Goal: Browse casually

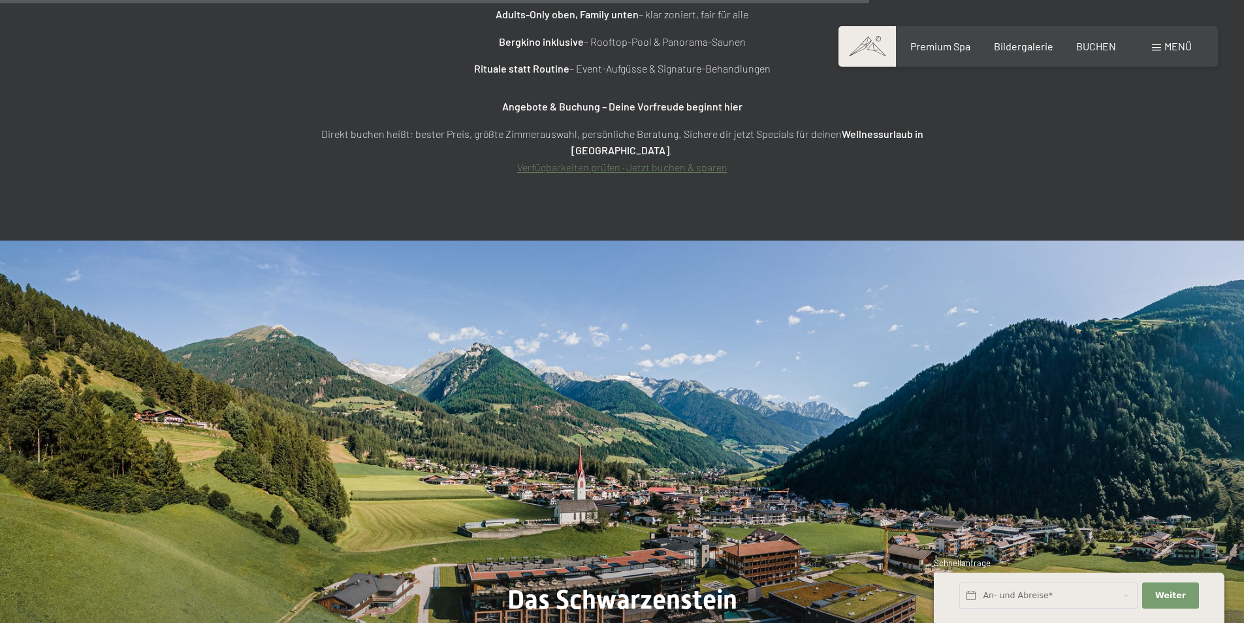
scroll to position [5305, 0]
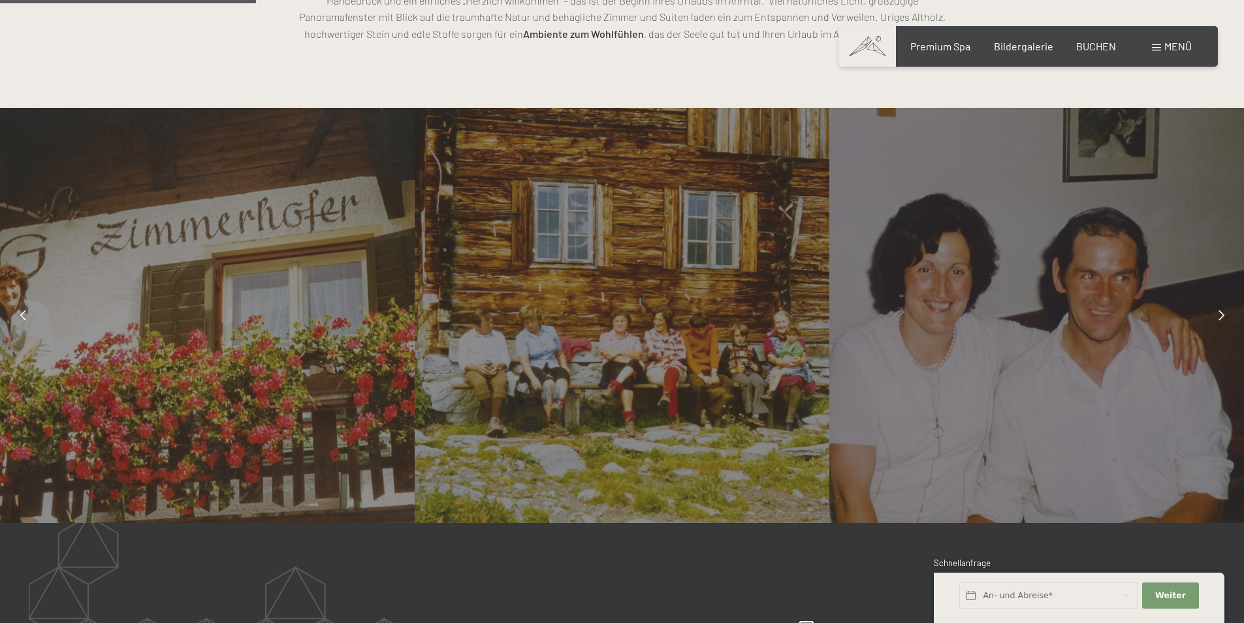
scroll to position [1110, 0]
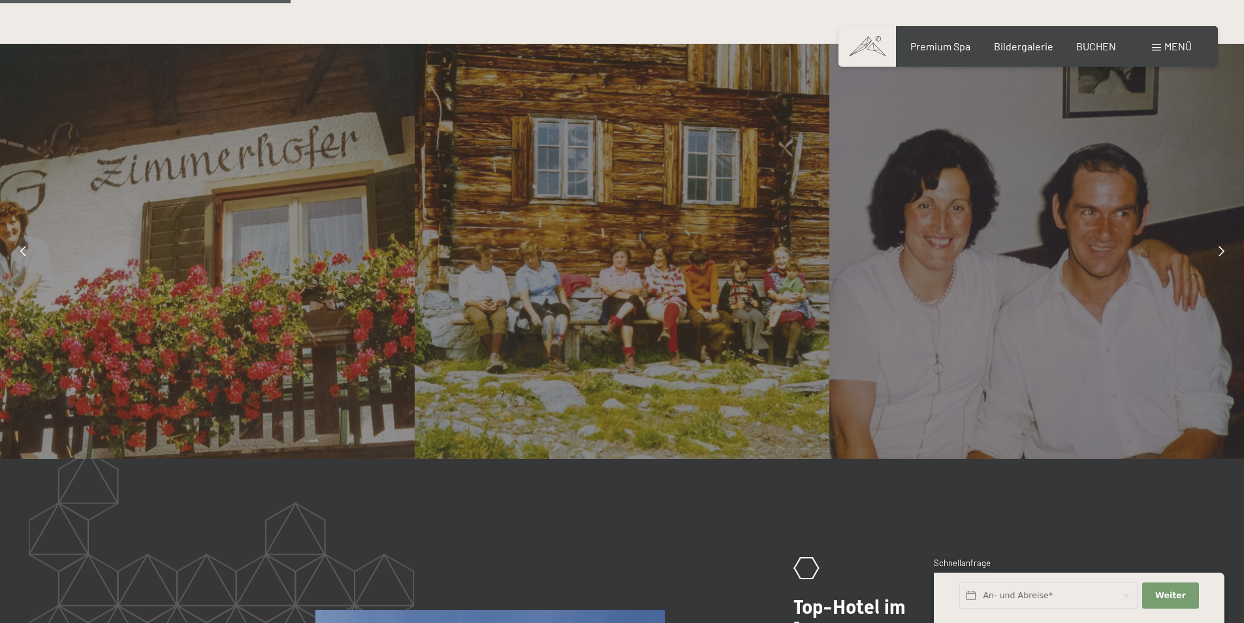
click at [1219, 250] on icon at bounding box center [1222, 251] width 6 height 10
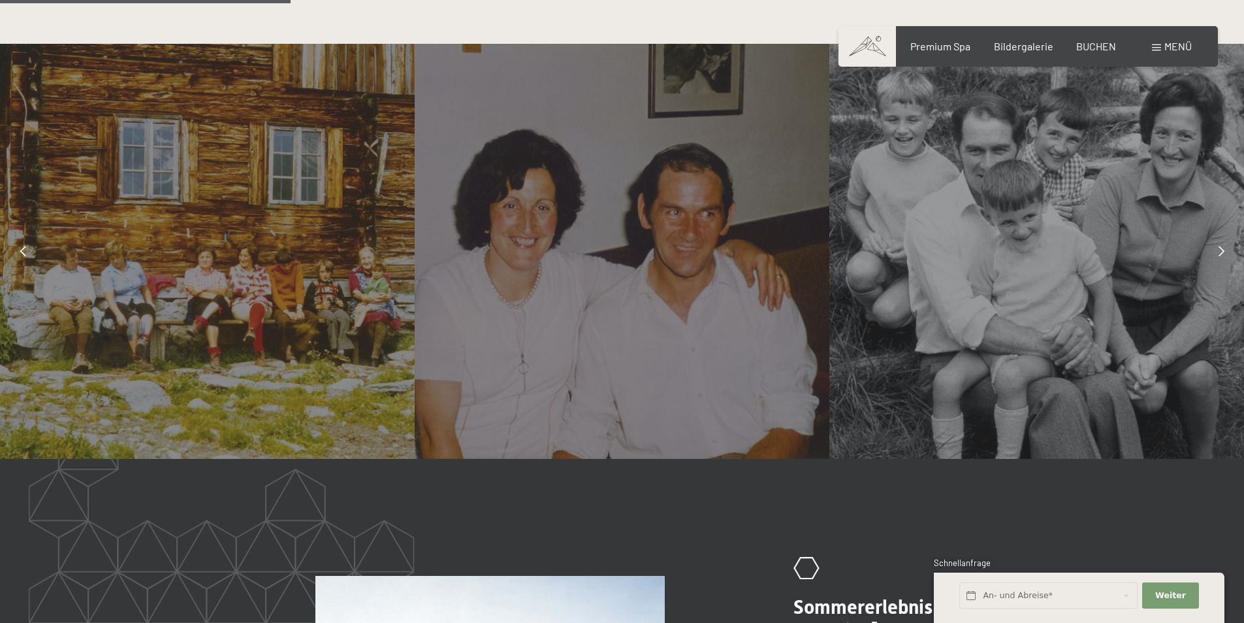
click at [1221, 259] on div at bounding box center [1221, 251] width 33 height 33
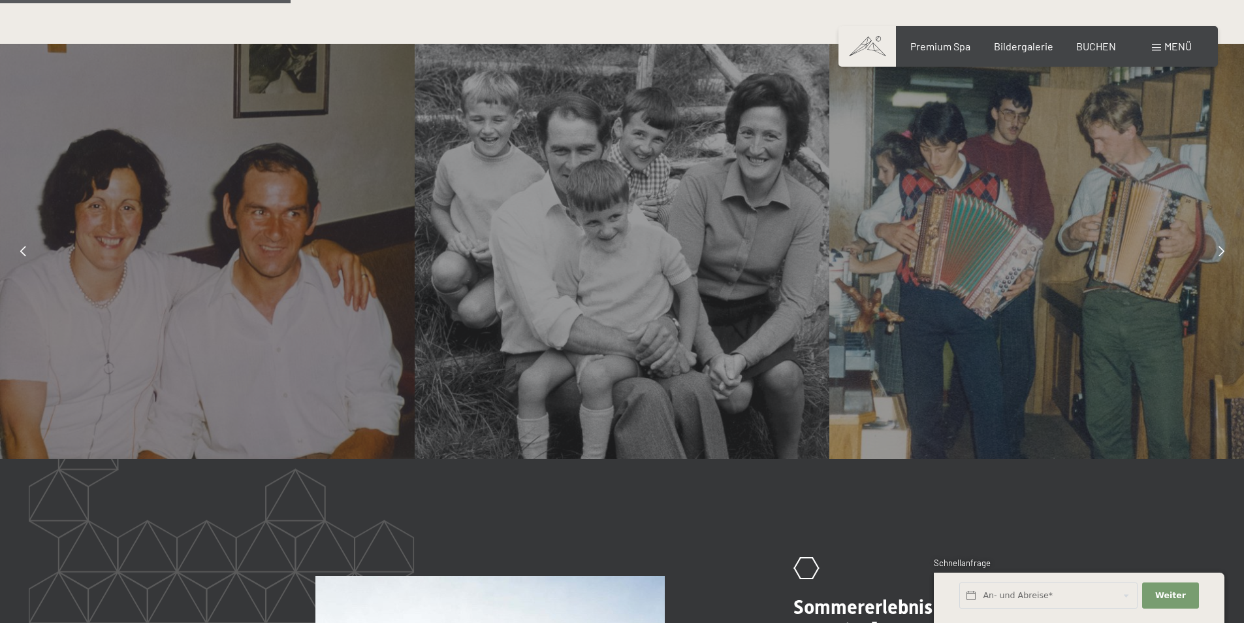
click at [1215, 251] on div at bounding box center [1221, 251] width 33 height 33
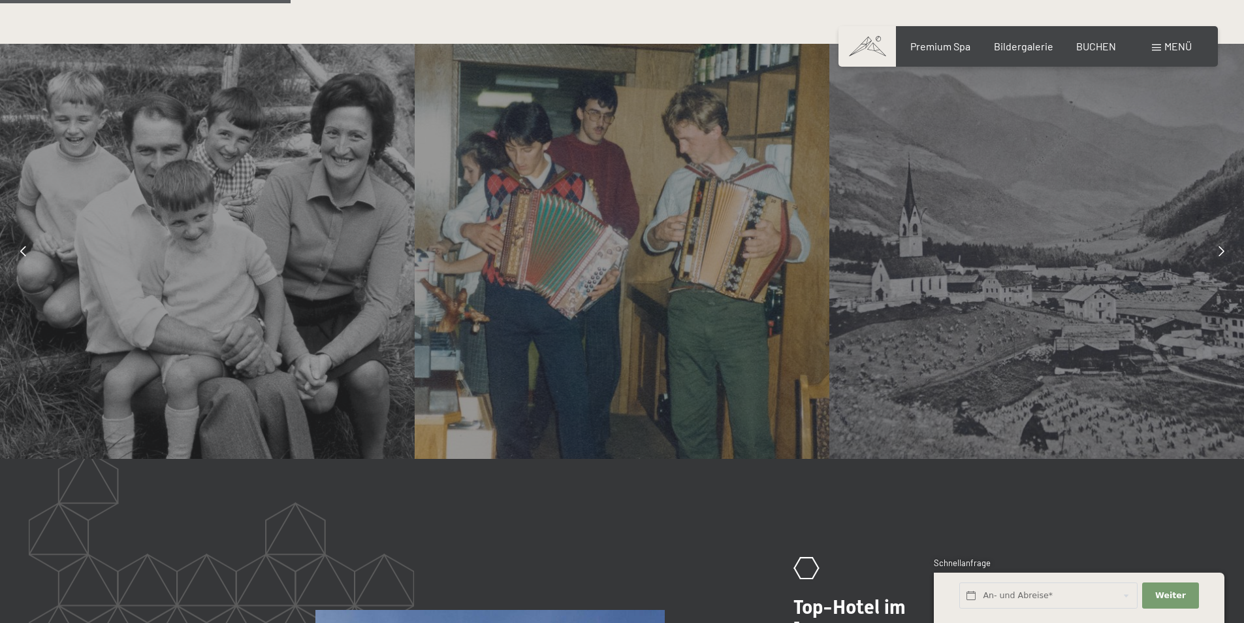
click at [1215, 251] on div at bounding box center [1221, 251] width 33 height 33
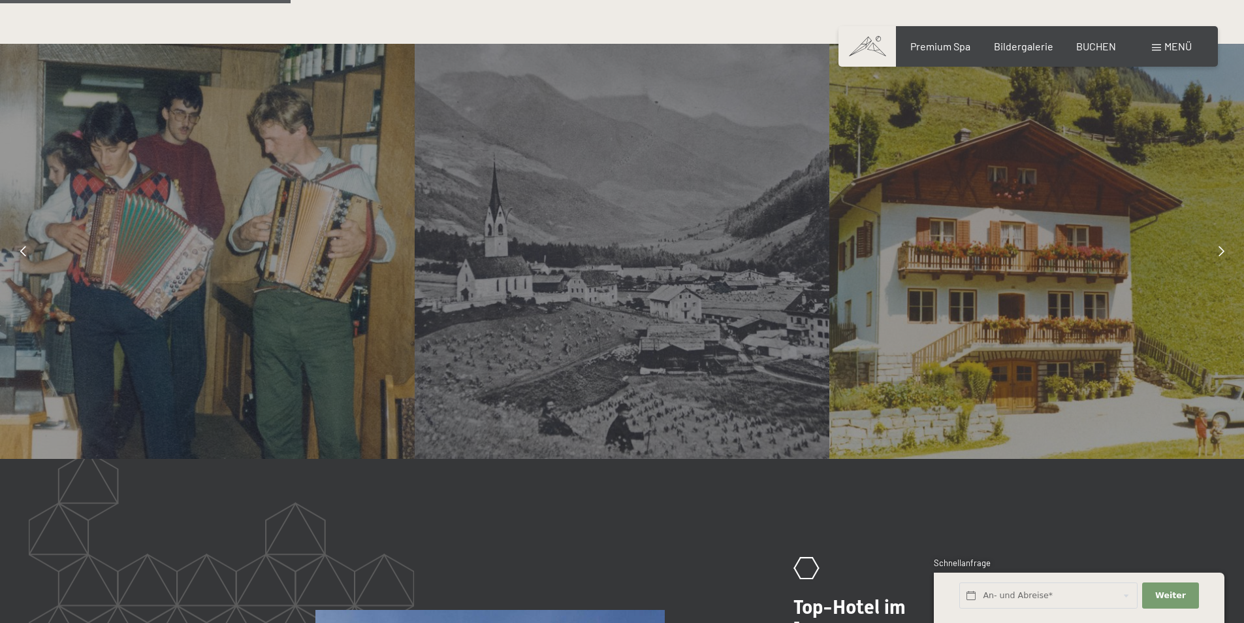
click at [1215, 251] on div at bounding box center [1221, 251] width 33 height 33
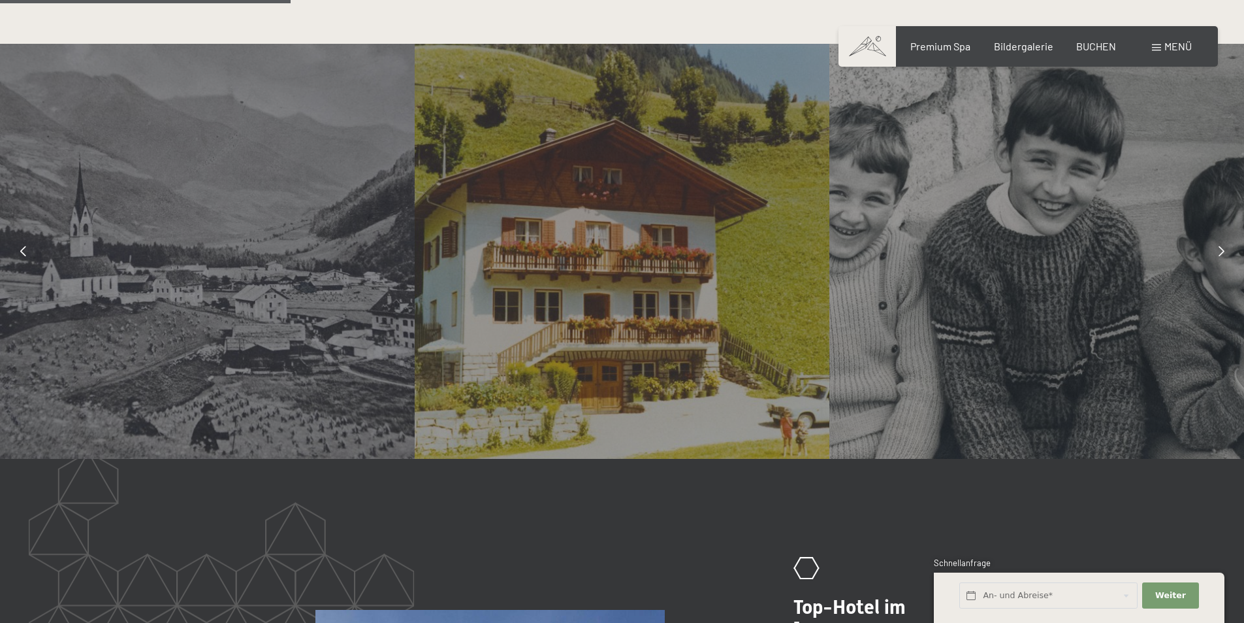
click at [1215, 251] on div at bounding box center [1221, 251] width 33 height 33
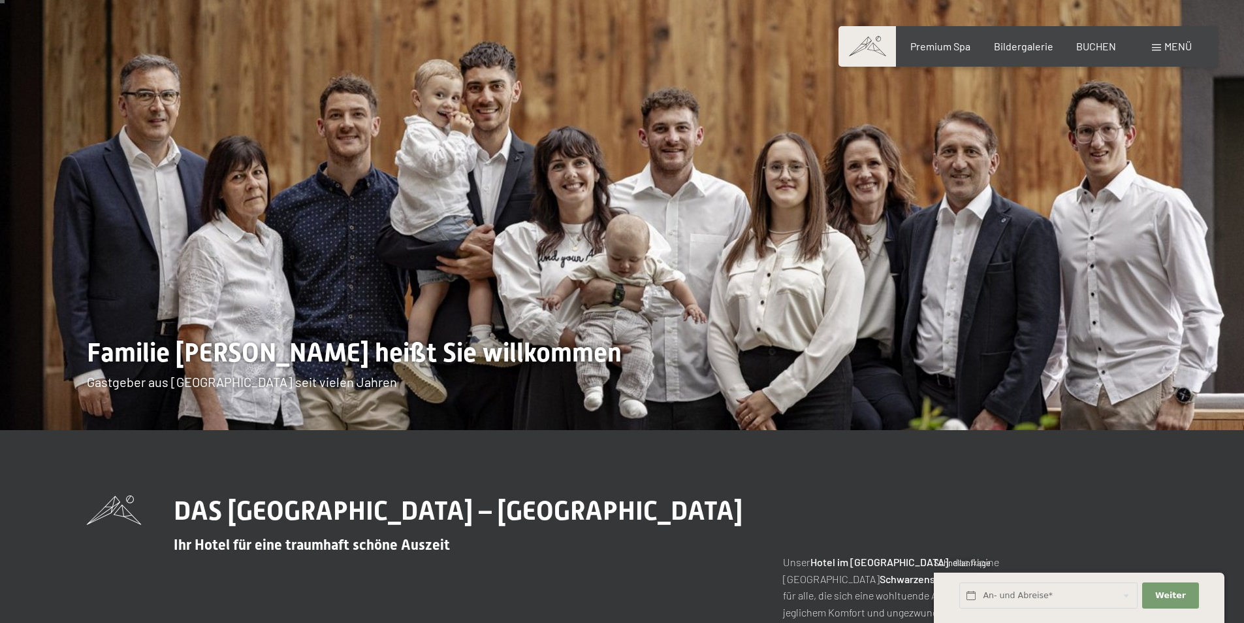
scroll to position [0, 0]
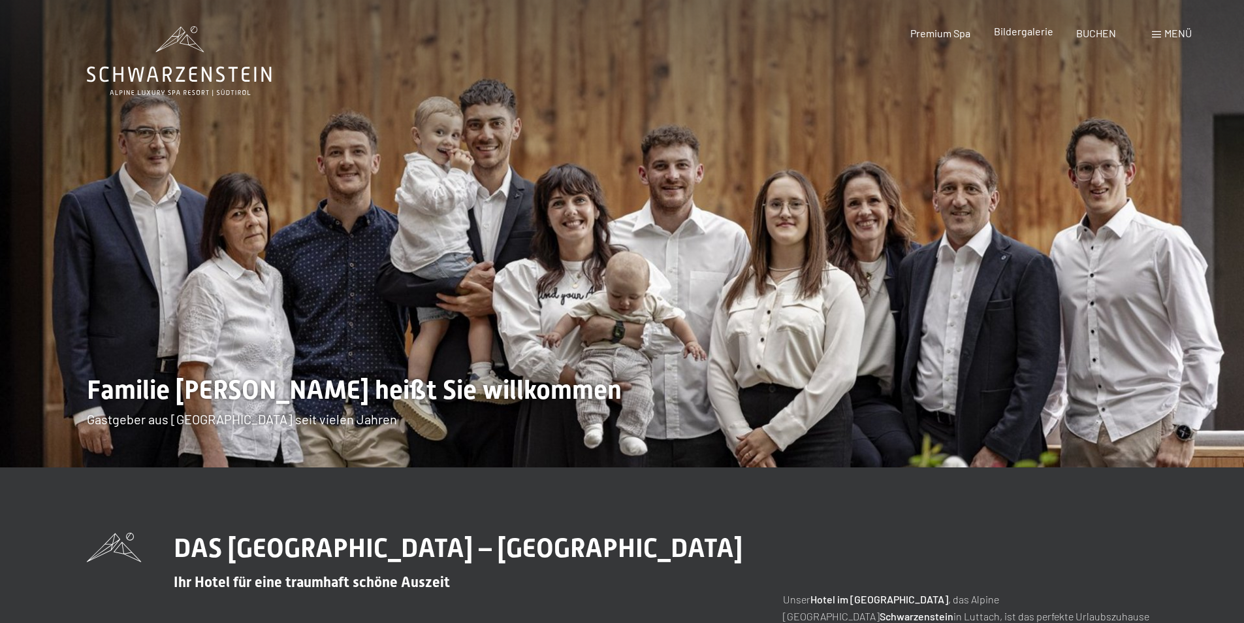
click at [1020, 35] on span "Bildergalerie" at bounding box center [1023, 31] width 59 height 12
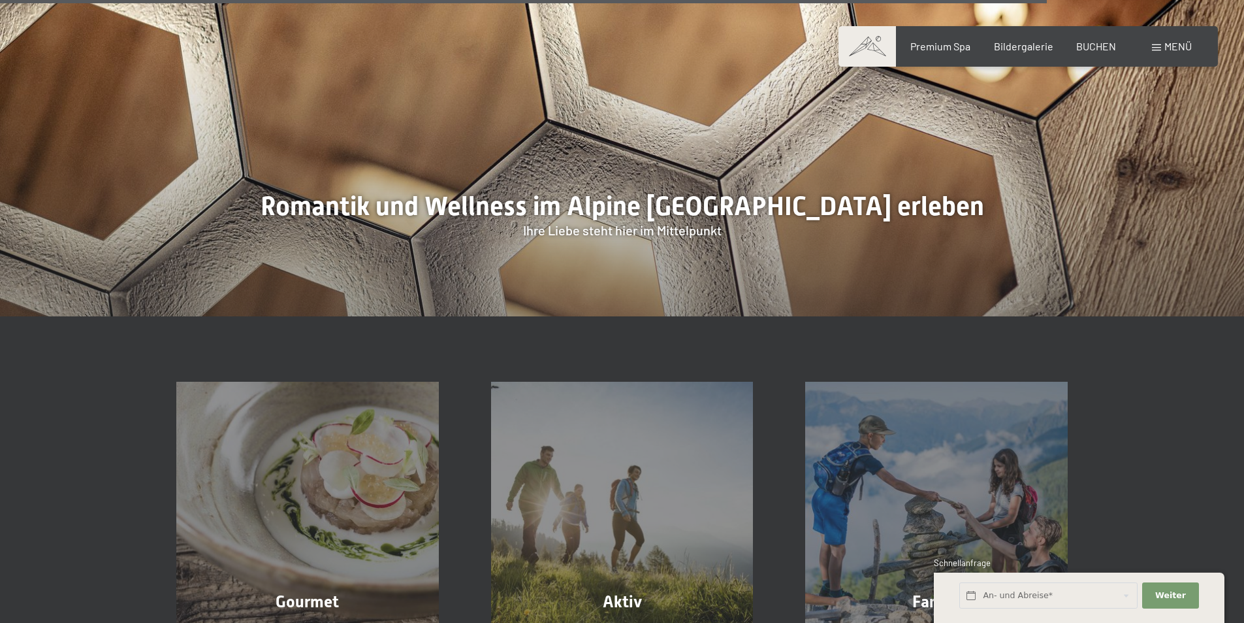
scroll to position [3466, 0]
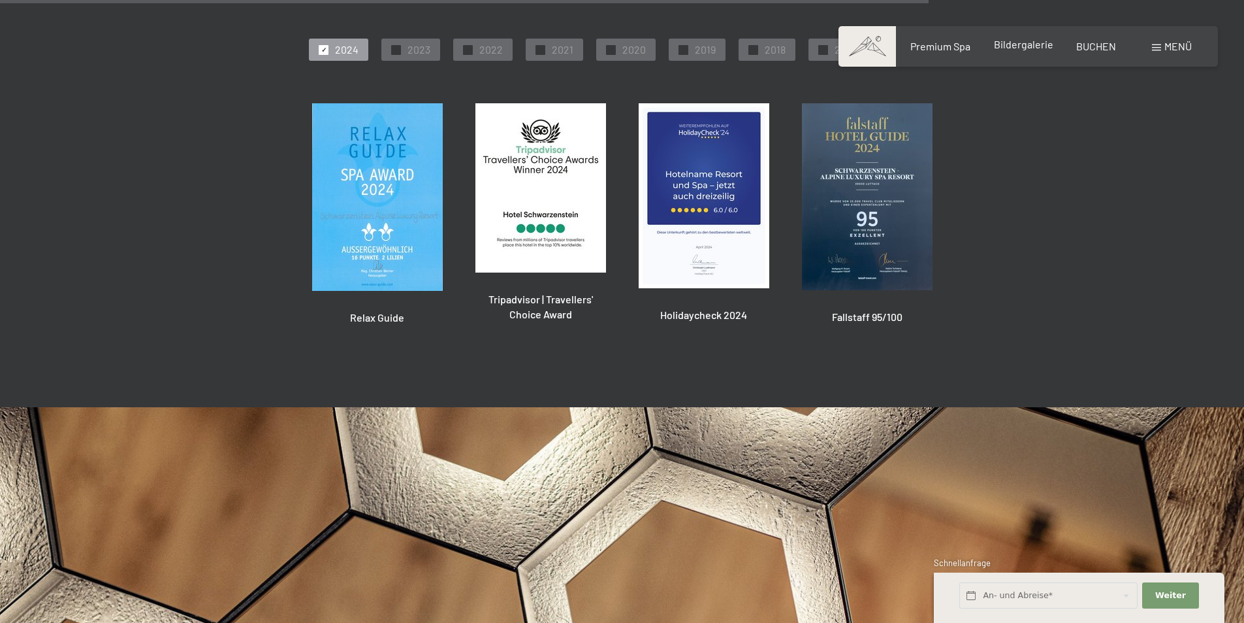
click at [1012, 52] on div "Bildergalerie" at bounding box center [1023, 44] width 59 height 14
click at [1007, 40] on span "Bildergalerie" at bounding box center [1023, 44] width 59 height 12
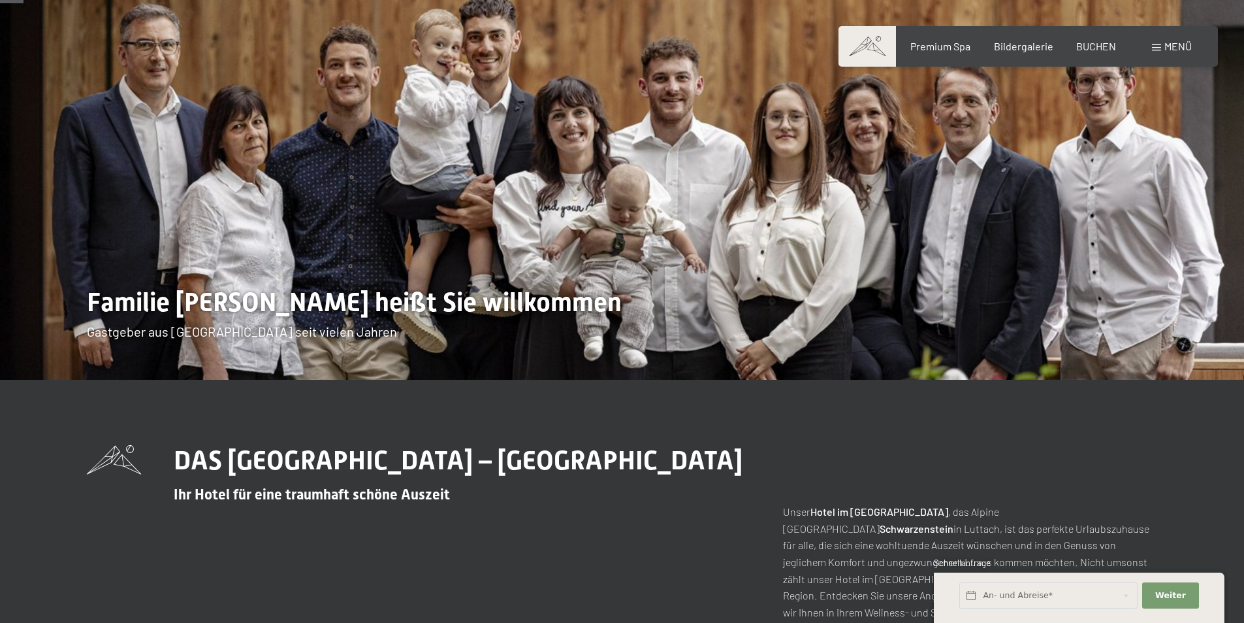
scroll to position [0, 0]
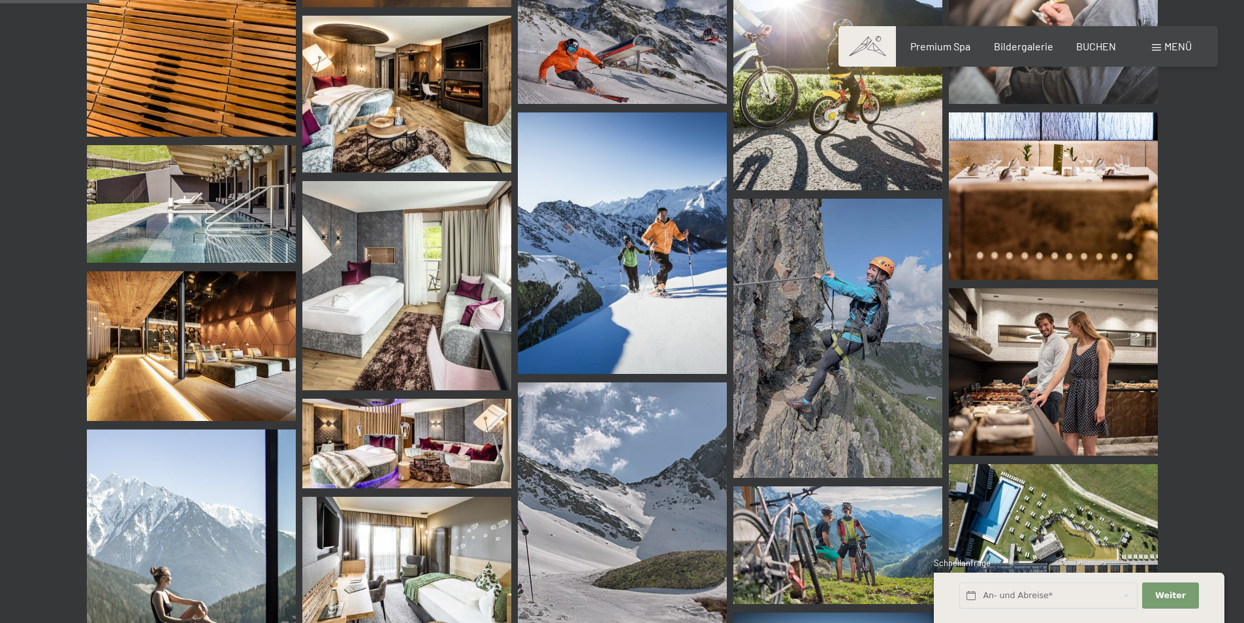
scroll to position [1437, 0]
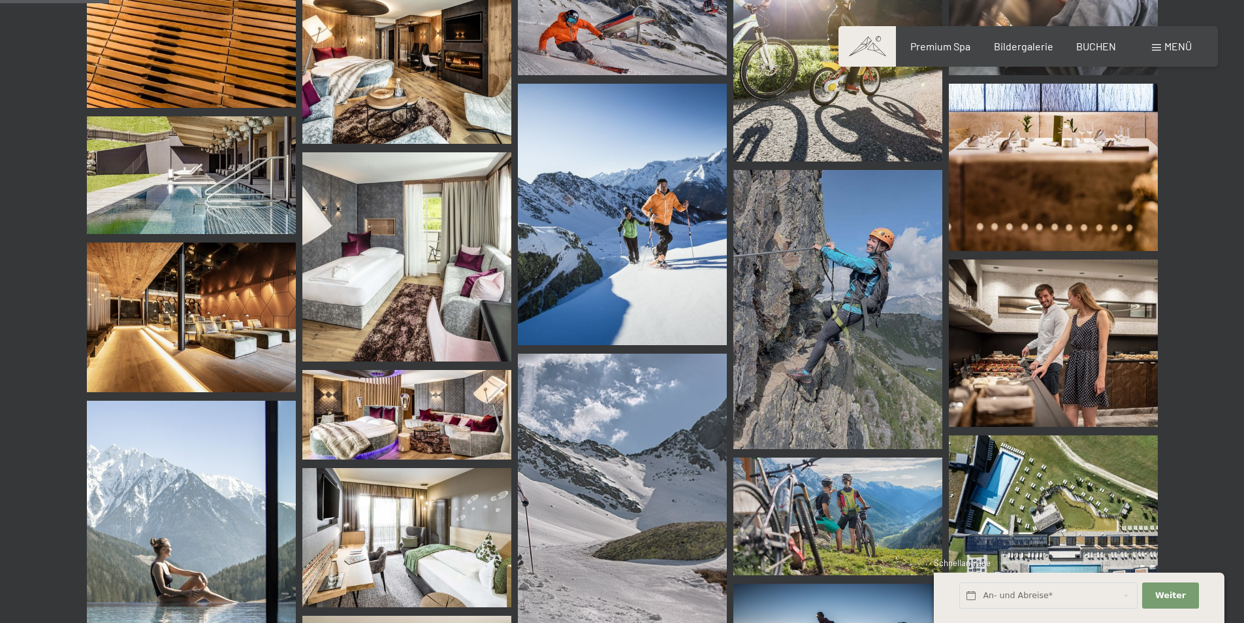
click at [1030, 315] on img at bounding box center [1053, 342] width 209 height 167
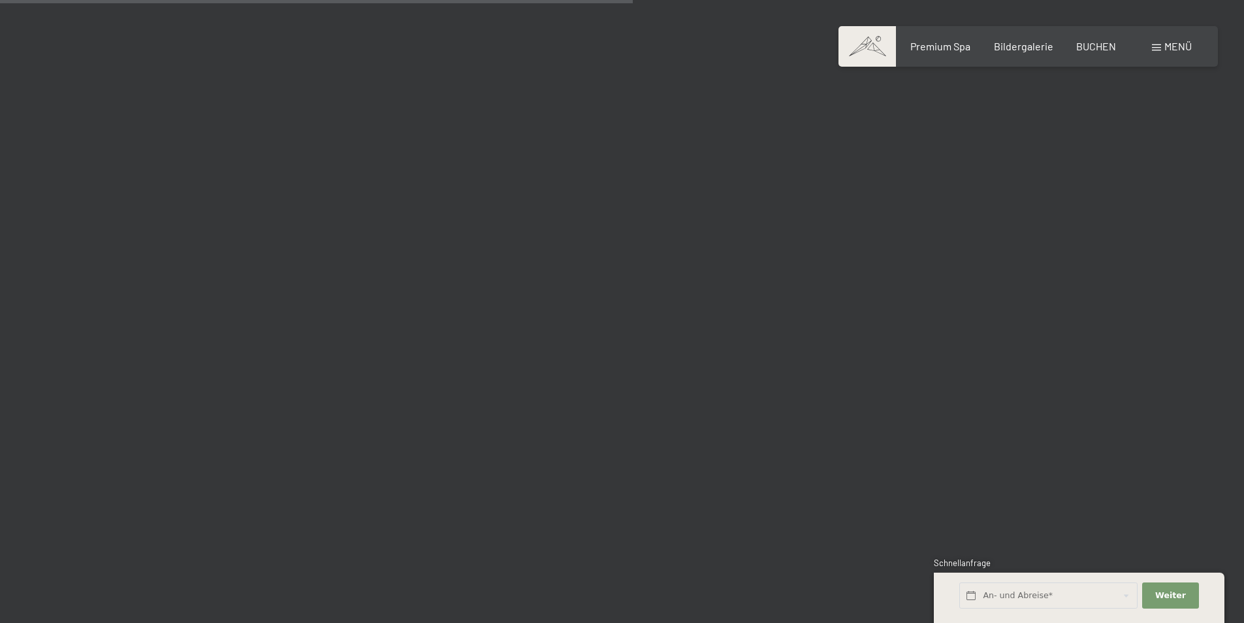
scroll to position [8427, 0]
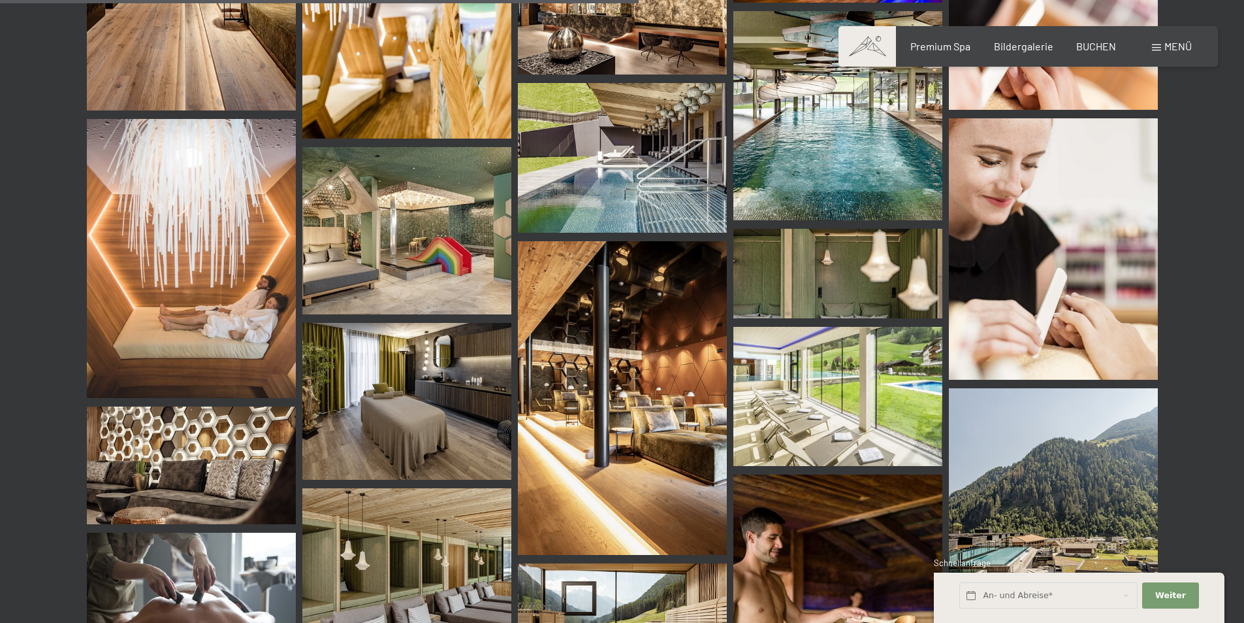
click at [461, 233] on img at bounding box center [406, 230] width 209 height 167
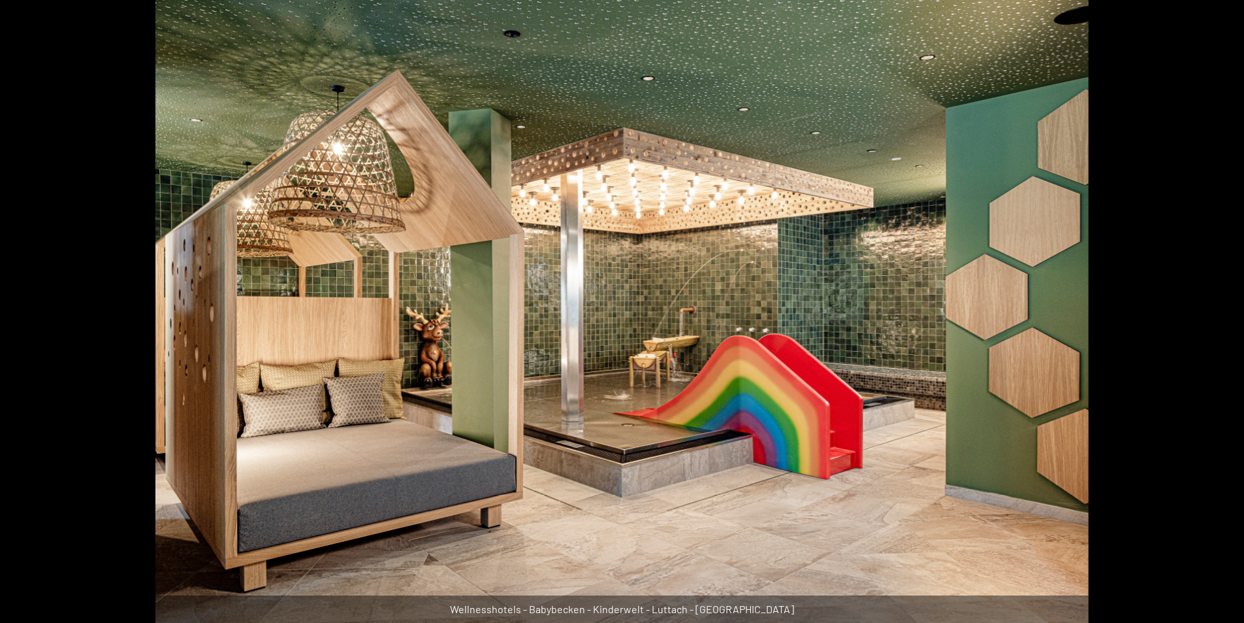
scroll to position [8884, 0]
